Goal: Task Accomplishment & Management: Use online tool/utility

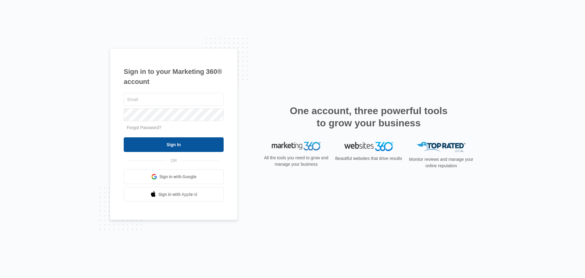
type input "[EMAIL_ADDRESS][DOMAIN_NAME]"
click at [208, 149] on input "Sign In" at bounding box center [174, 144] width 100 height 15
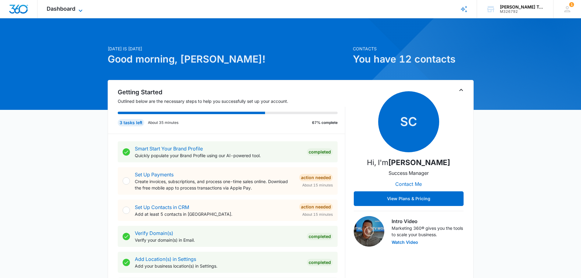
click at [77, 8] on icon at bounding box center [80, 10] width 7 height 7
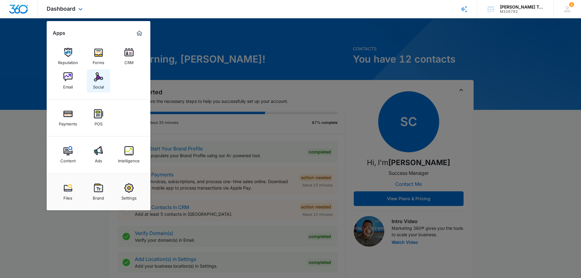
click at [92, 80] on link "Social" at bounding box center [98, 80] width 23 height 23
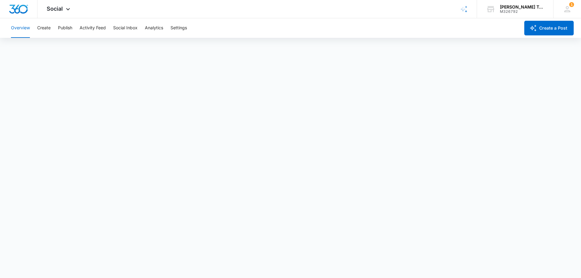
scroll to position [2, 0]
